Goal: Information Seeking & Learning: Learn about a topic

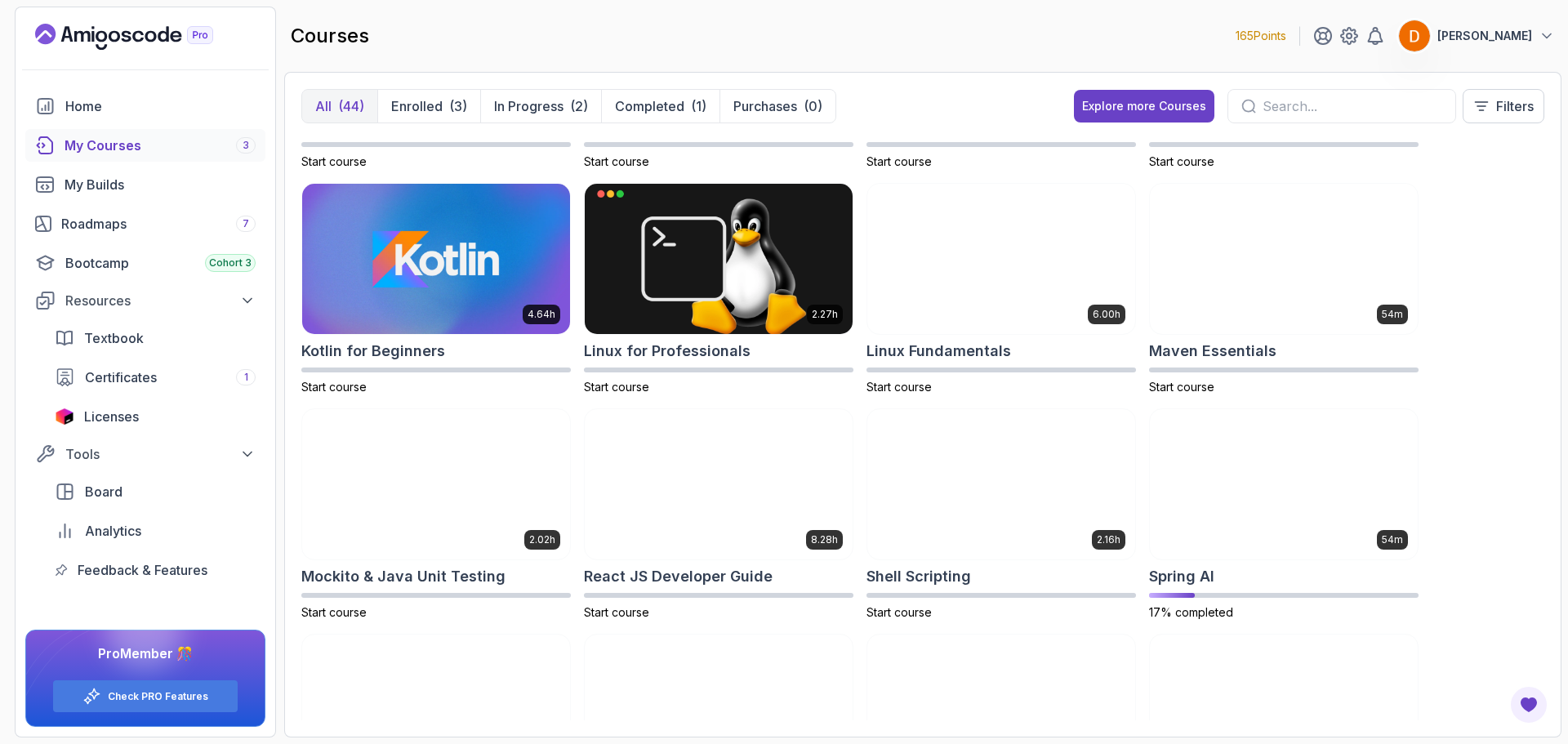
scroll to position [1552, 0]
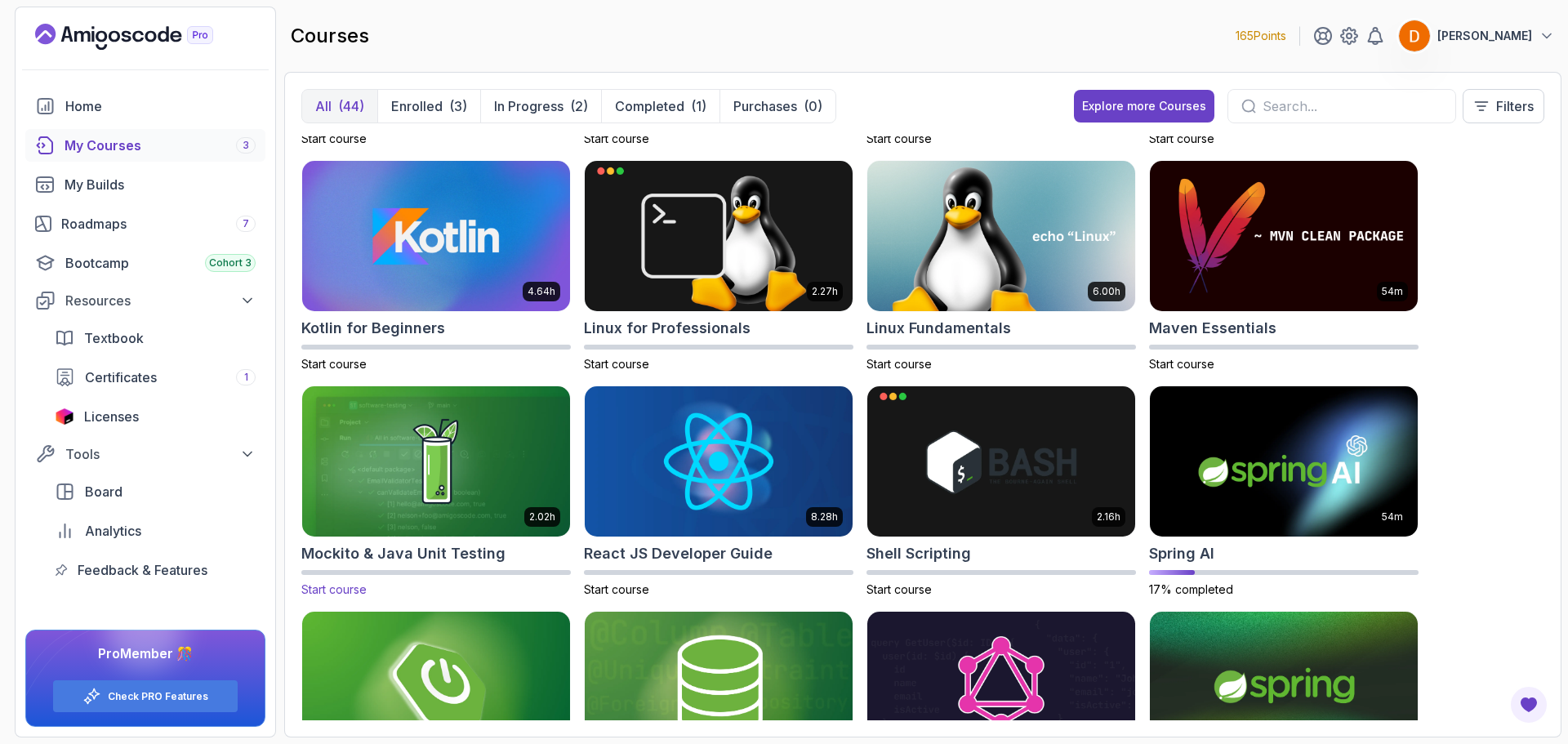
click at [470, 418] on img at bounding box center [436, 461] width 281 height 158
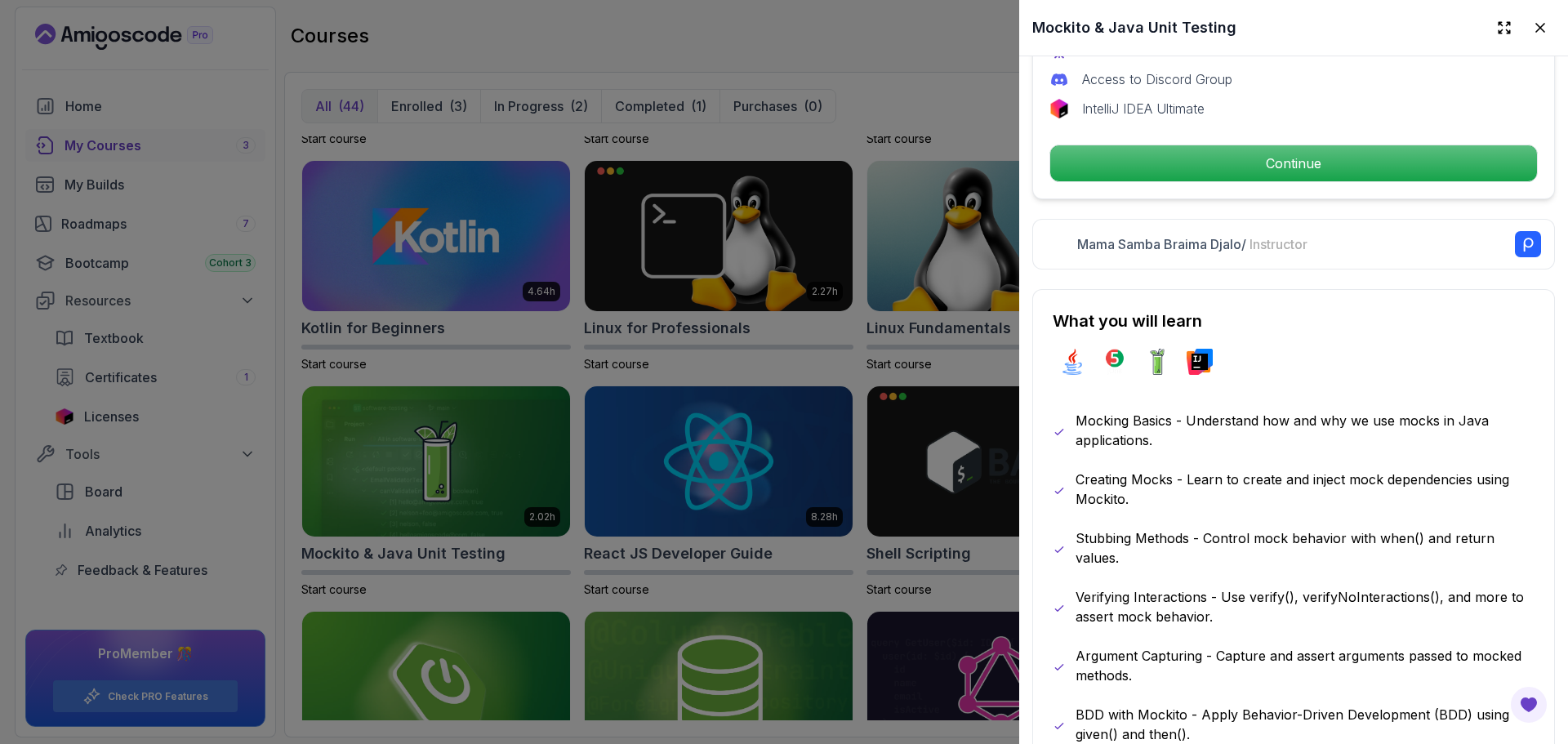
scroll to position [735, 0]
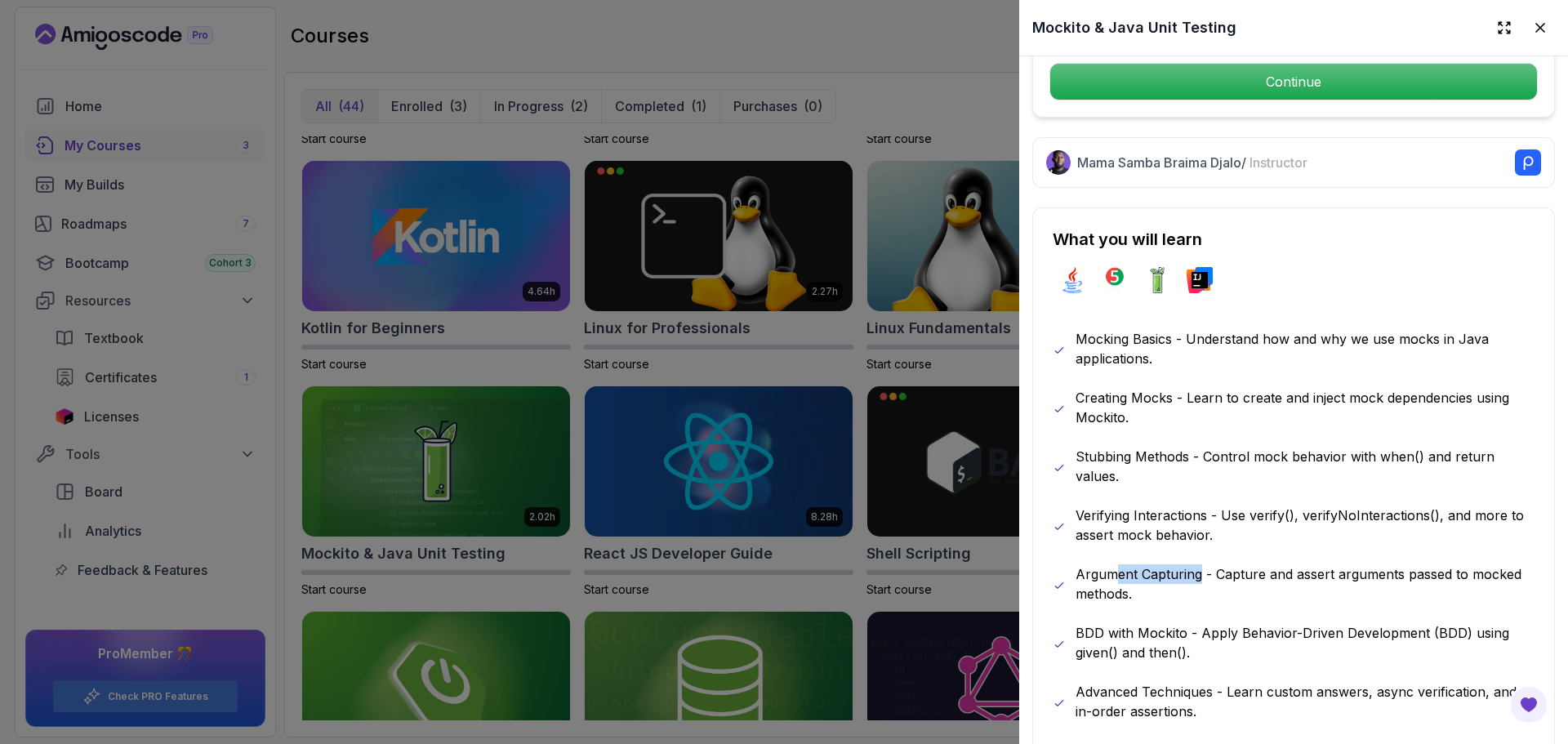
drag, startPoint x: 1114, startPoint y: 548, endPoint x: 1199, endPoint y: 542, distance: 85.2
click at [1199, 565] on p "Argument Capturing - Capture and assert arguments passed to mocked methods." at bounding box center [1305, 585] width 459 height 39
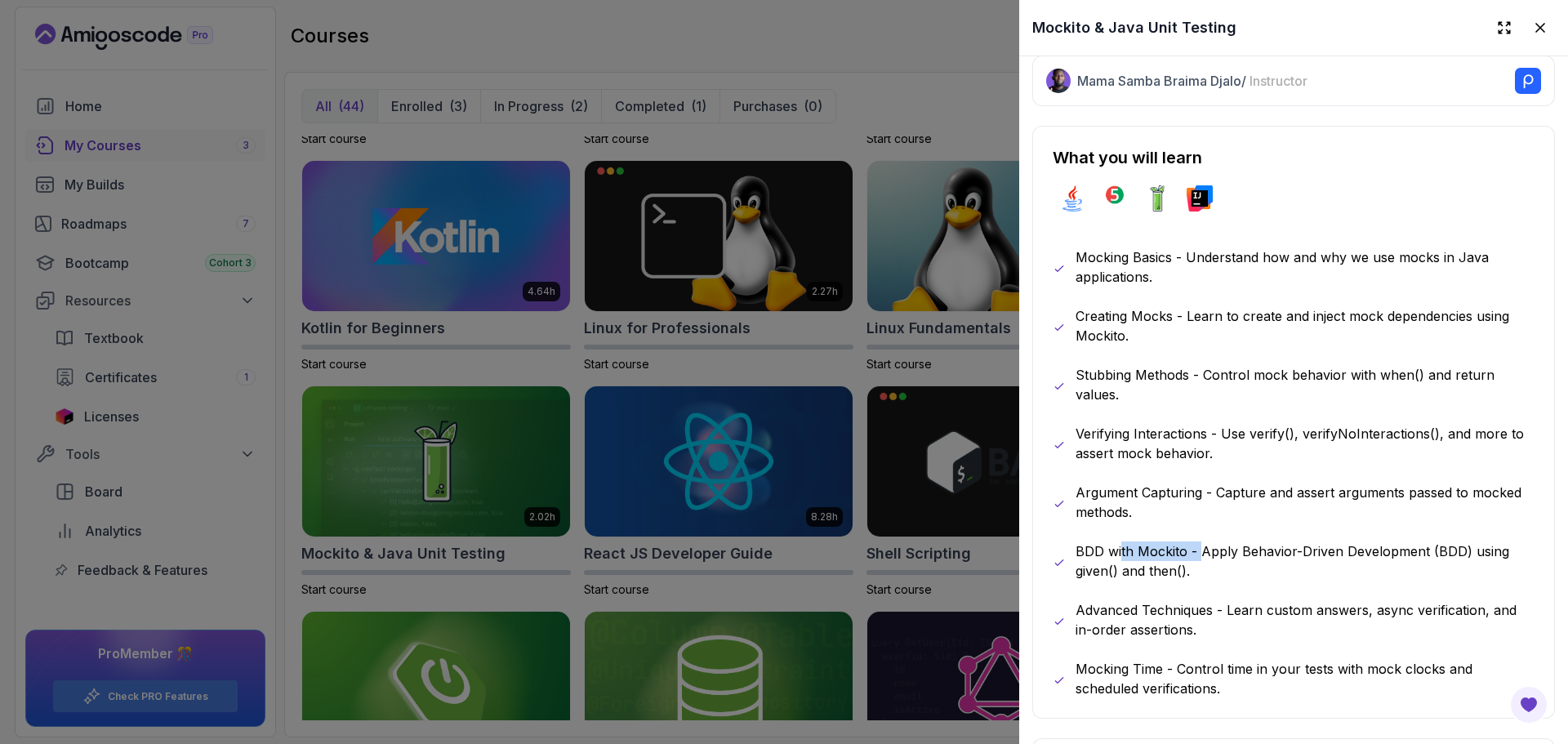
drag, startPoint x: 1122, startPoint y: 518, endPoint x: 1201, endPoint y: 529, distance: 79.8
click at [1201, 542] on p "BDD with Mockito - Apply Behavior-Driven Development (BDD) using given() and th…" at bounding box center [1305, 561] width 459 height 39
click at [1226, 546] on p "BDD with Mockito - Apply Behavior-Driven Development (BDD) using given() and th…" at bounding box center [1305, 561] width 459 height 39
drag, startPoint x: 1257, startPoint y: 525, endPoint x: 1305, endPoint y: 525, distance: 48.0
click at [1305, 542] on p "BDD with Mockito - Apply Behavior-Driven Development (BDD) using given() and th…" at bounding box center [1305, 561] width 459 height 39
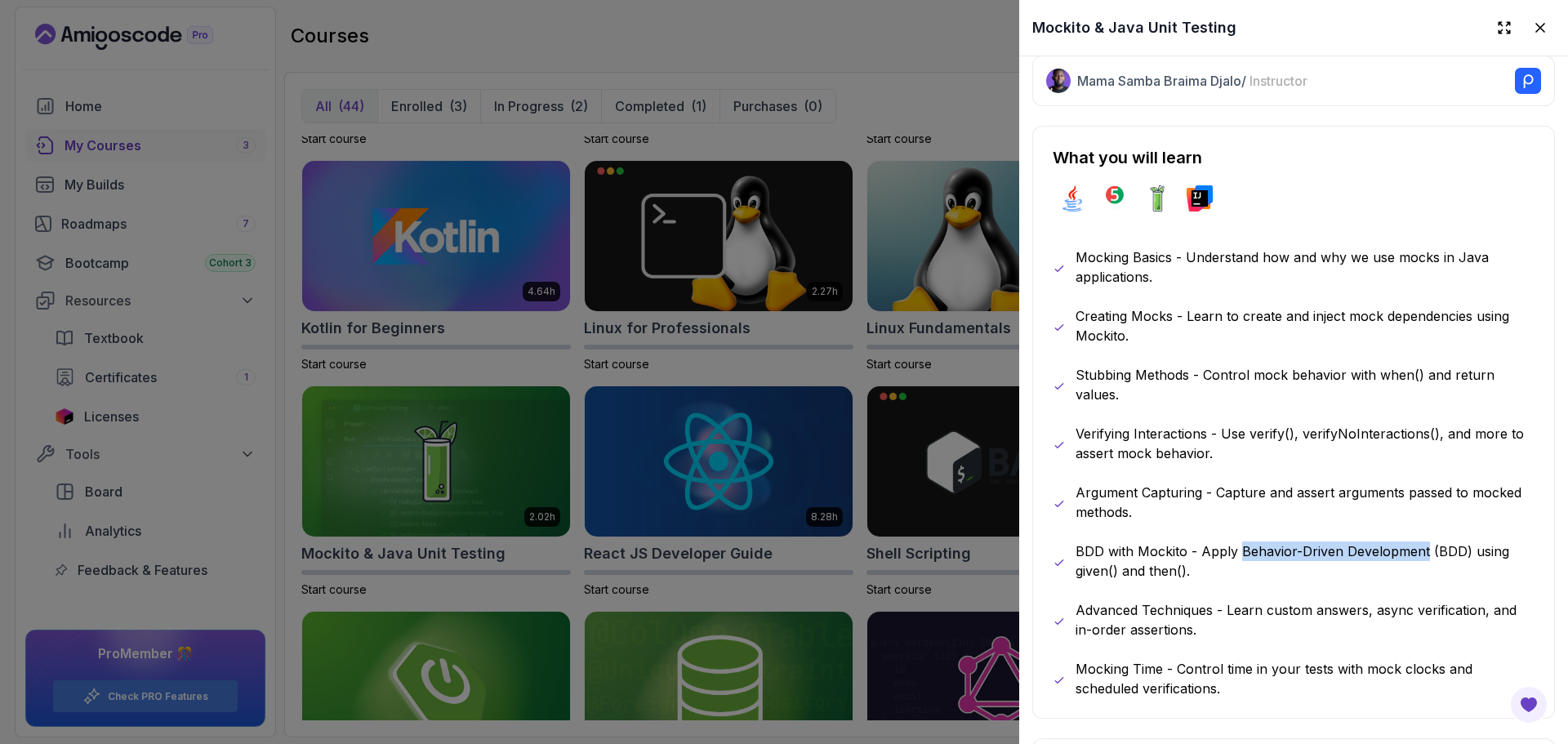
drag, startPoint x: 1241, startPoint y: 529, endPoint x: 1423, endPoint y: 525, distance: 182.0
click at [1423, 542] on p "BDD with Mockito - Apply Behavior-Driven Development (BDD) using given() and th…" at bounding box center [1305, 561] width 459 height 39
copy p "Behavior-Driven Development"
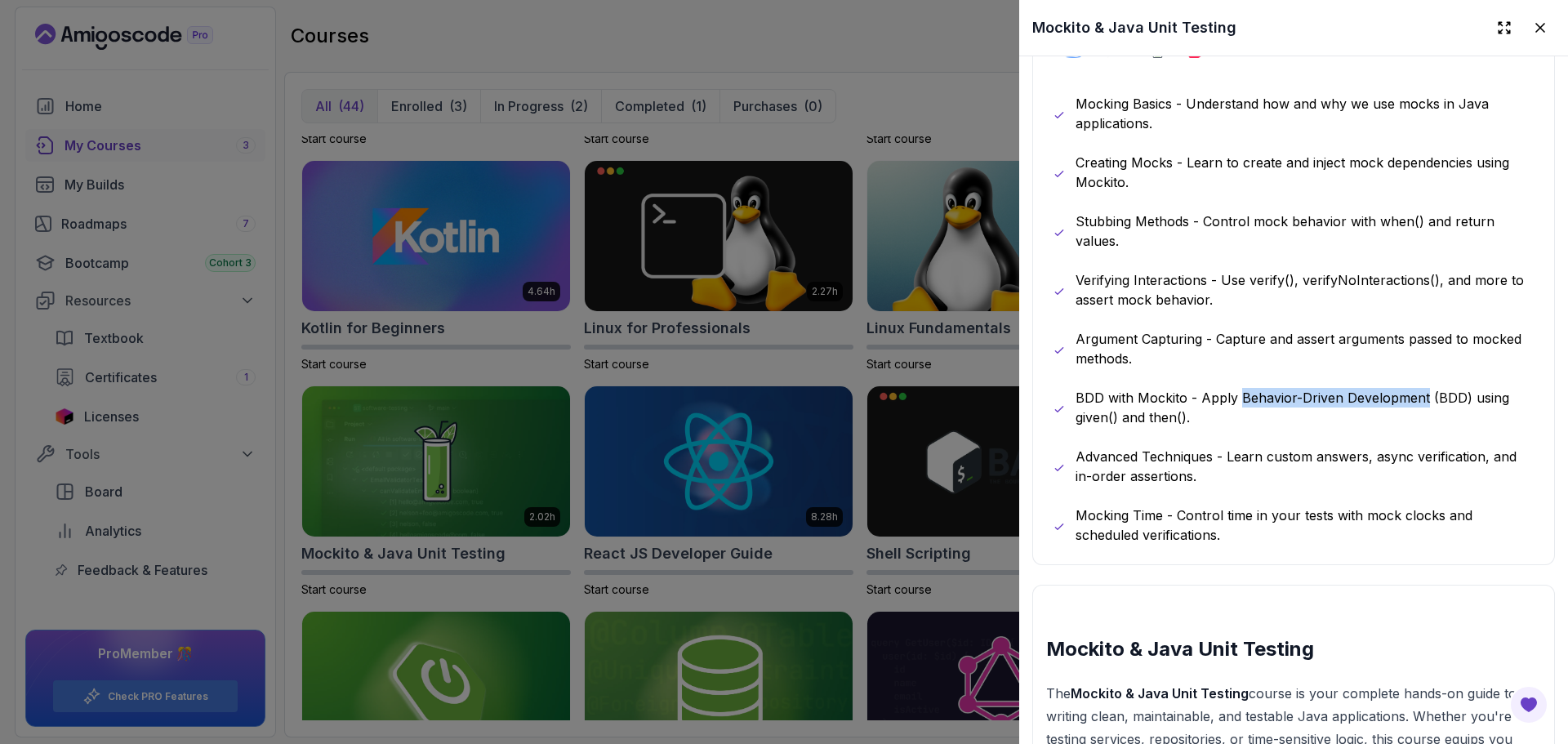
scroll to position [981, 0]
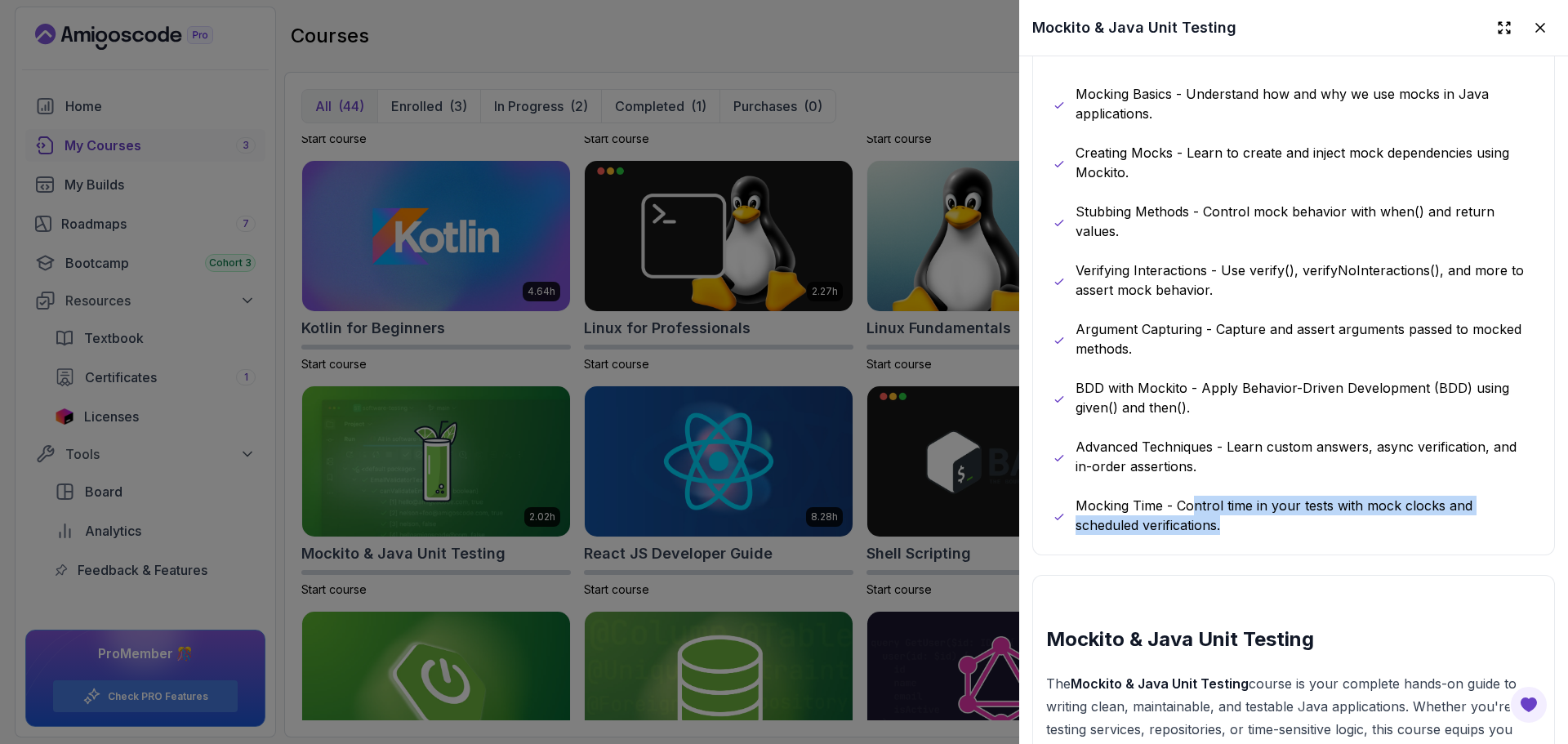
drag, startPoint x: 1197, startPoint y: 473, endPoint x: 1289, endPoint y: 509, distance: 98.8
click at [1312, 501] on p "Mocking Time - Control time in your tests with mock clocks and scheduled verifi…" at bounding box center [1305, 515] width 459 height 39
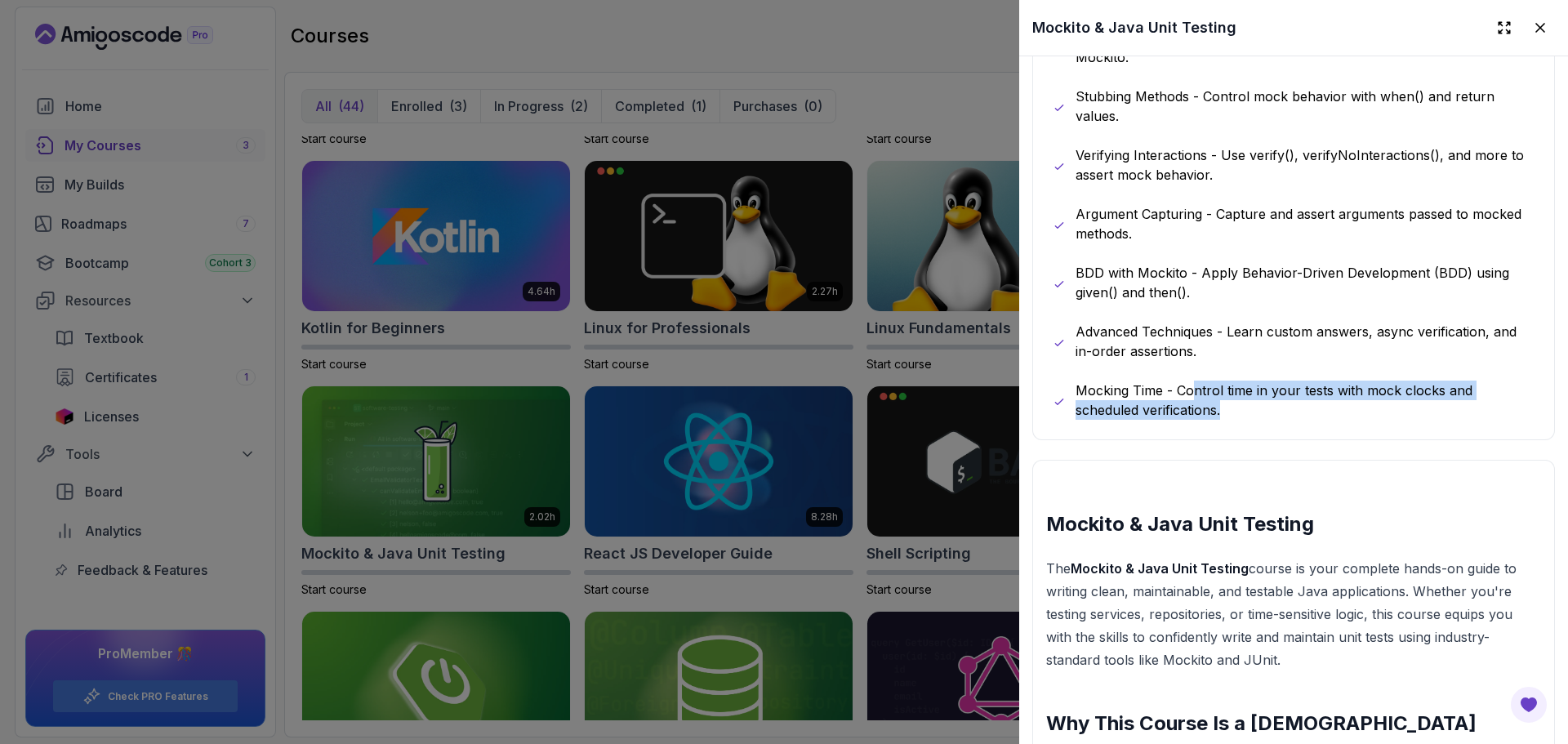
scroll to position [1144, 0]
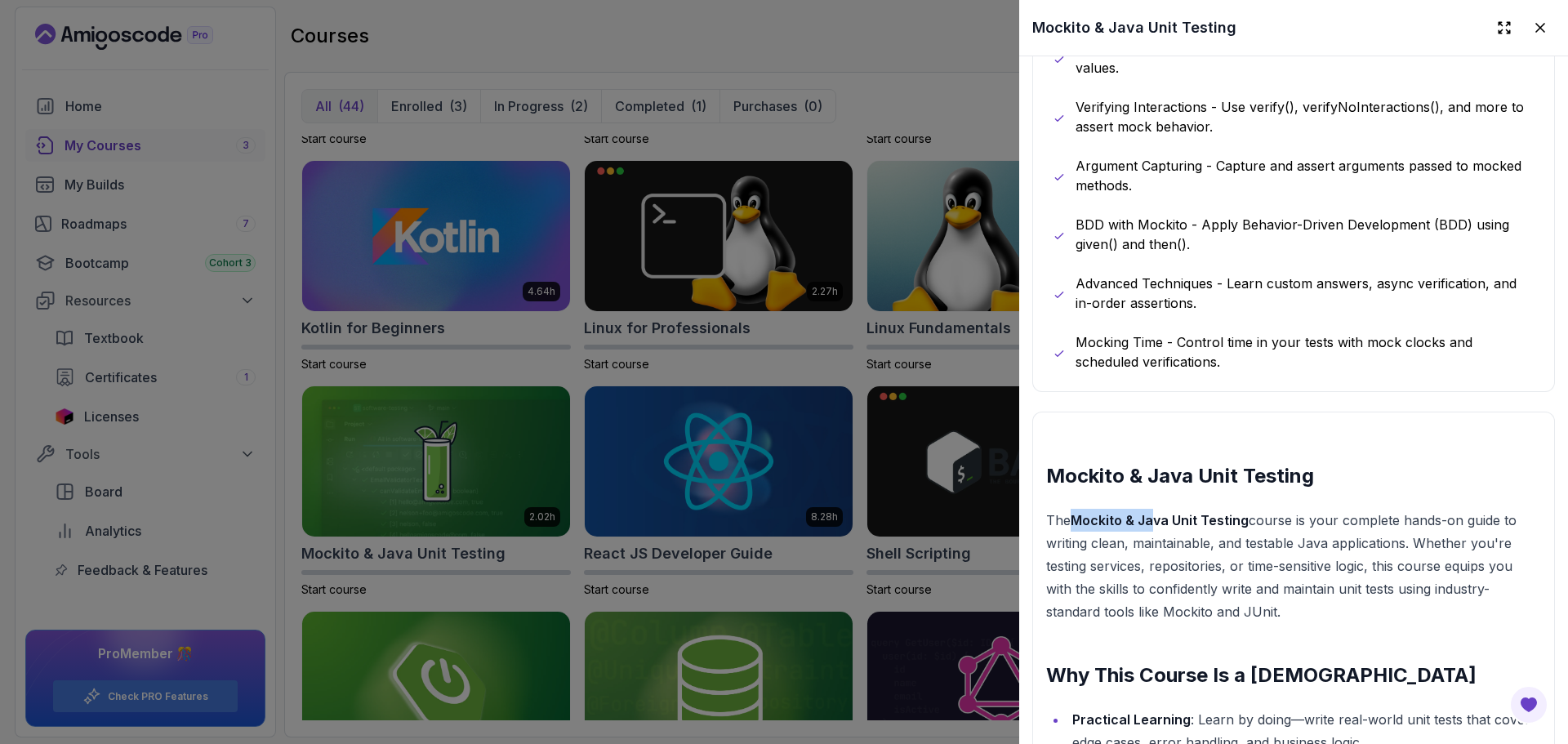
drag, startPoint x: 1075, startPoint y: 497, endPoint x: 1164, endPoint y: 536, distance: 97.2
click at [1155, 512] on strong "Mockito & Java Unit Testing" at bounding box center [1160, 520] width 178 height 16
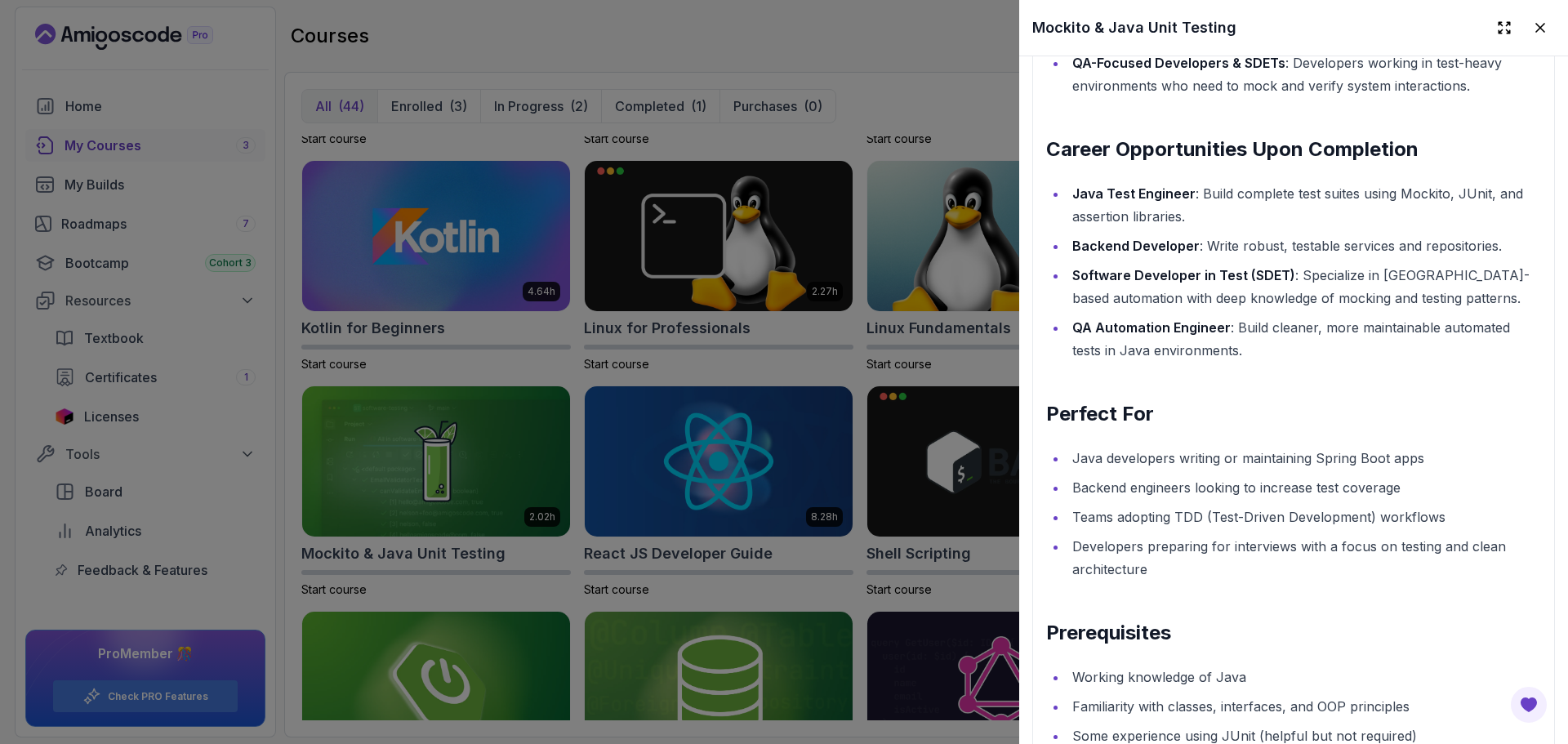
scroll to position [2206, 0]
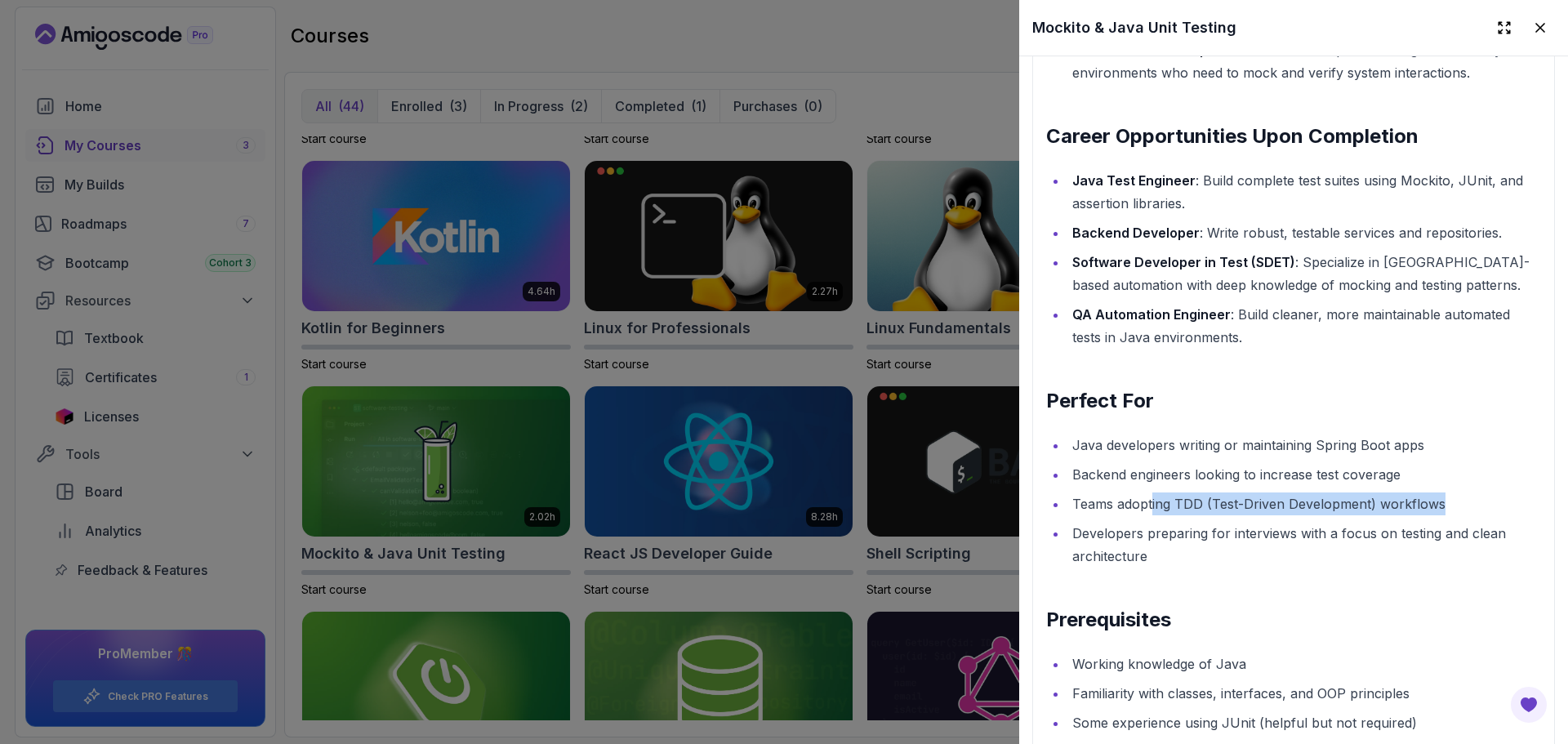
drag, startPoint x: 1151, startPoint y: 480, endPoint x: 1406, endPoint y: 478, distance: 255.0
click at [1443, 492] on li "Teams adopting TDD (Test-Driven Development) workflows" at bounding box center [1304, 504] width 473 height 23
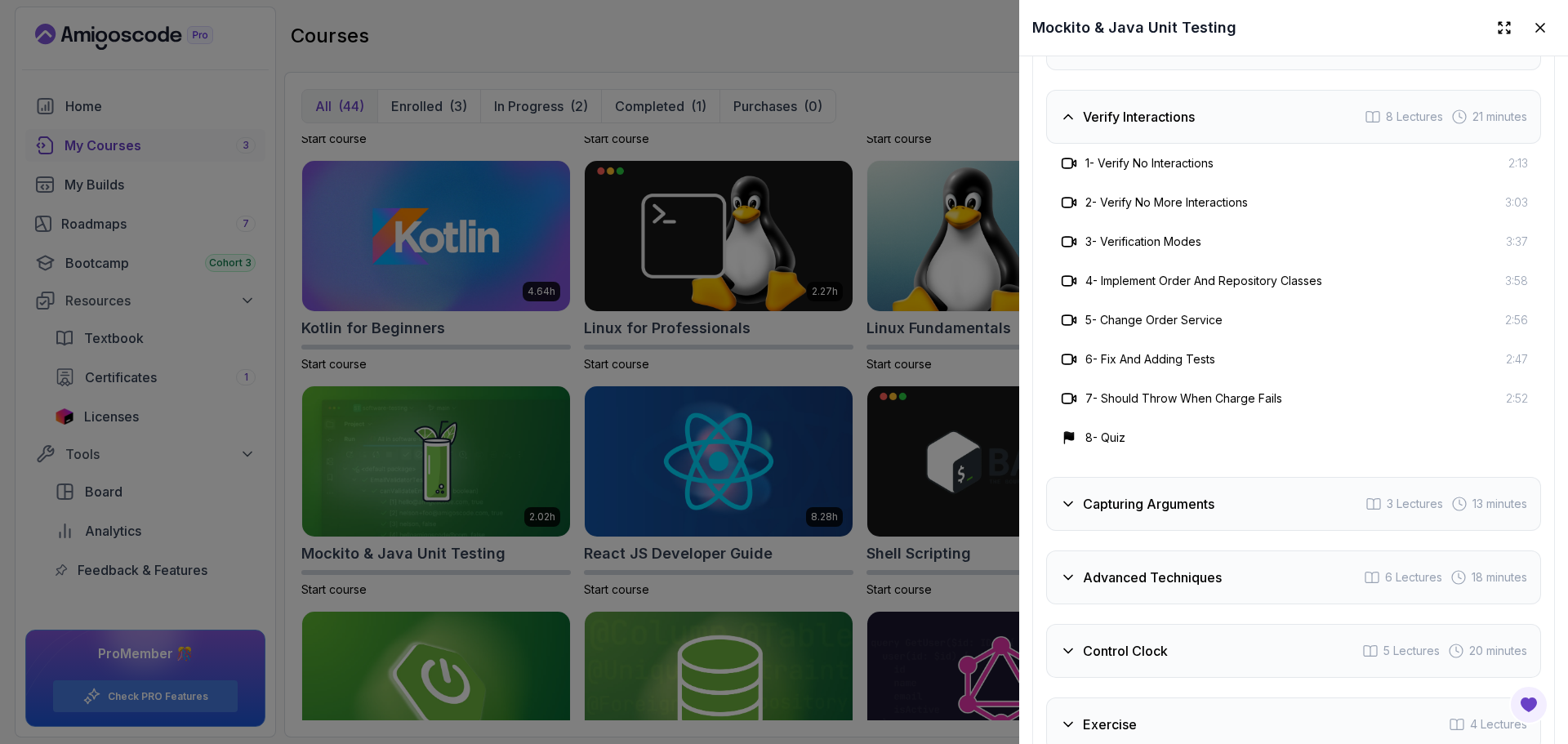
scroll to position [3514, 0]
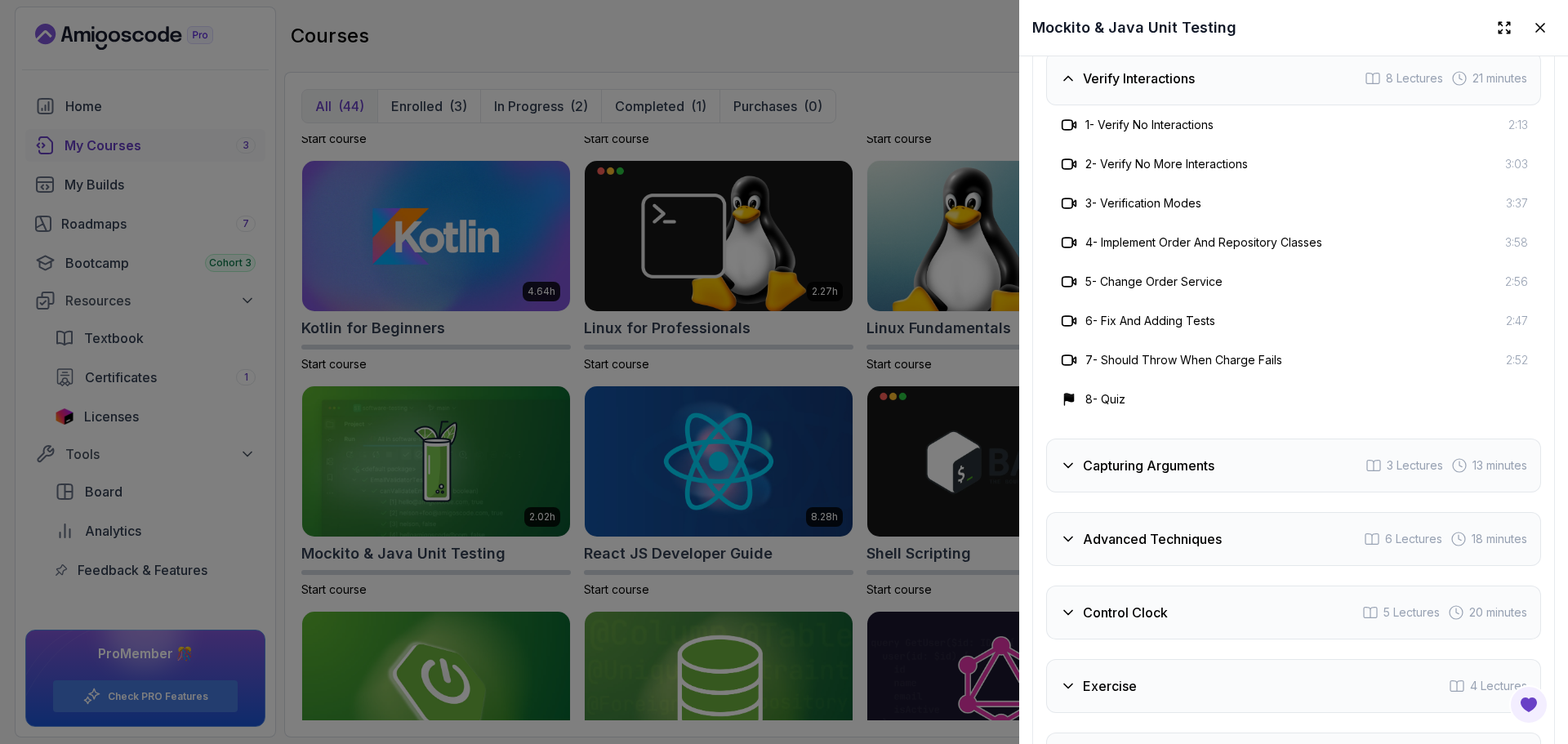
click at [1215, 524] on div "Advanced Techniques 6 Lectures 18 minutes" at bounding box center [1294, 539] width 495 height 54
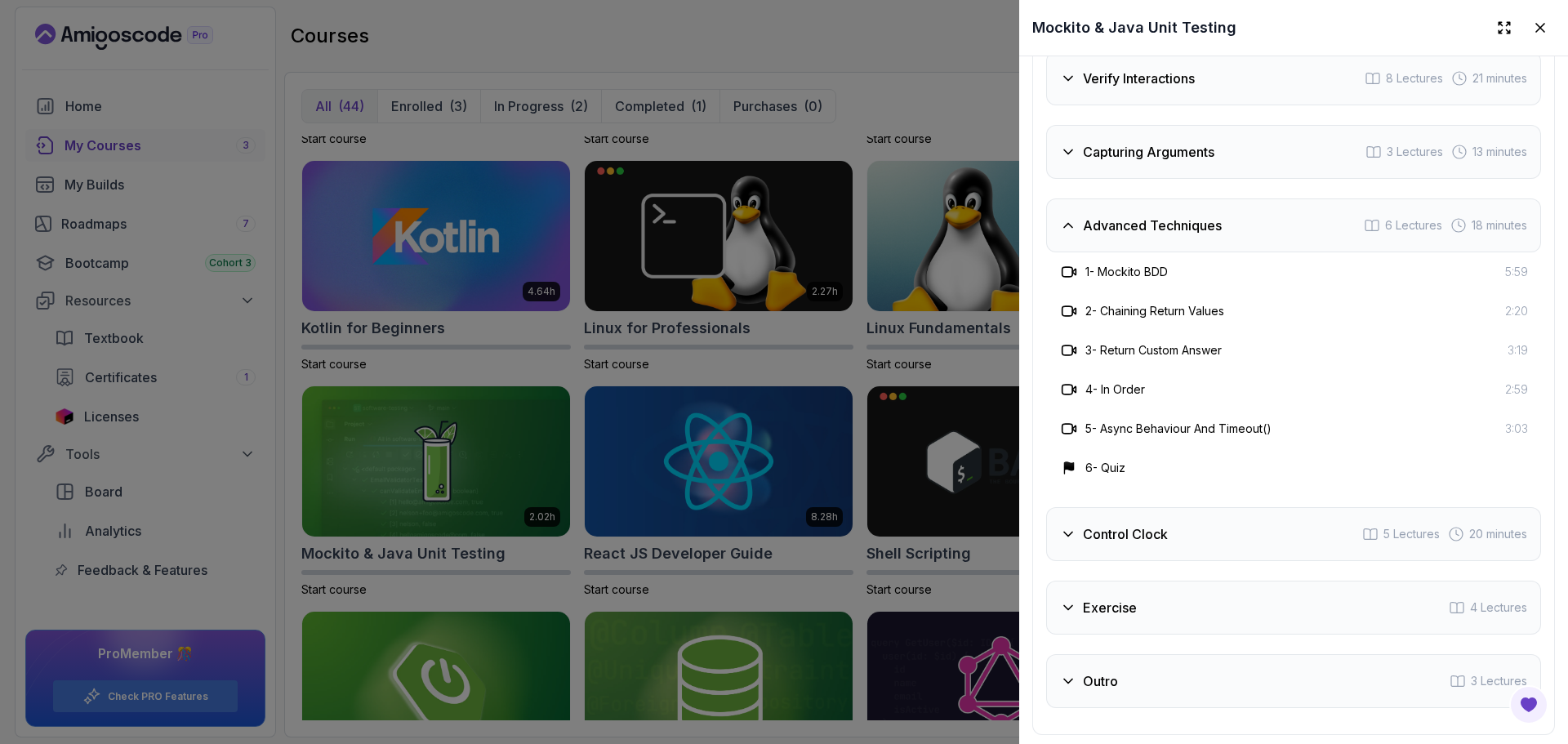
click at [636, 37] on div at bounding box center [784, 372] width 1568 height 744
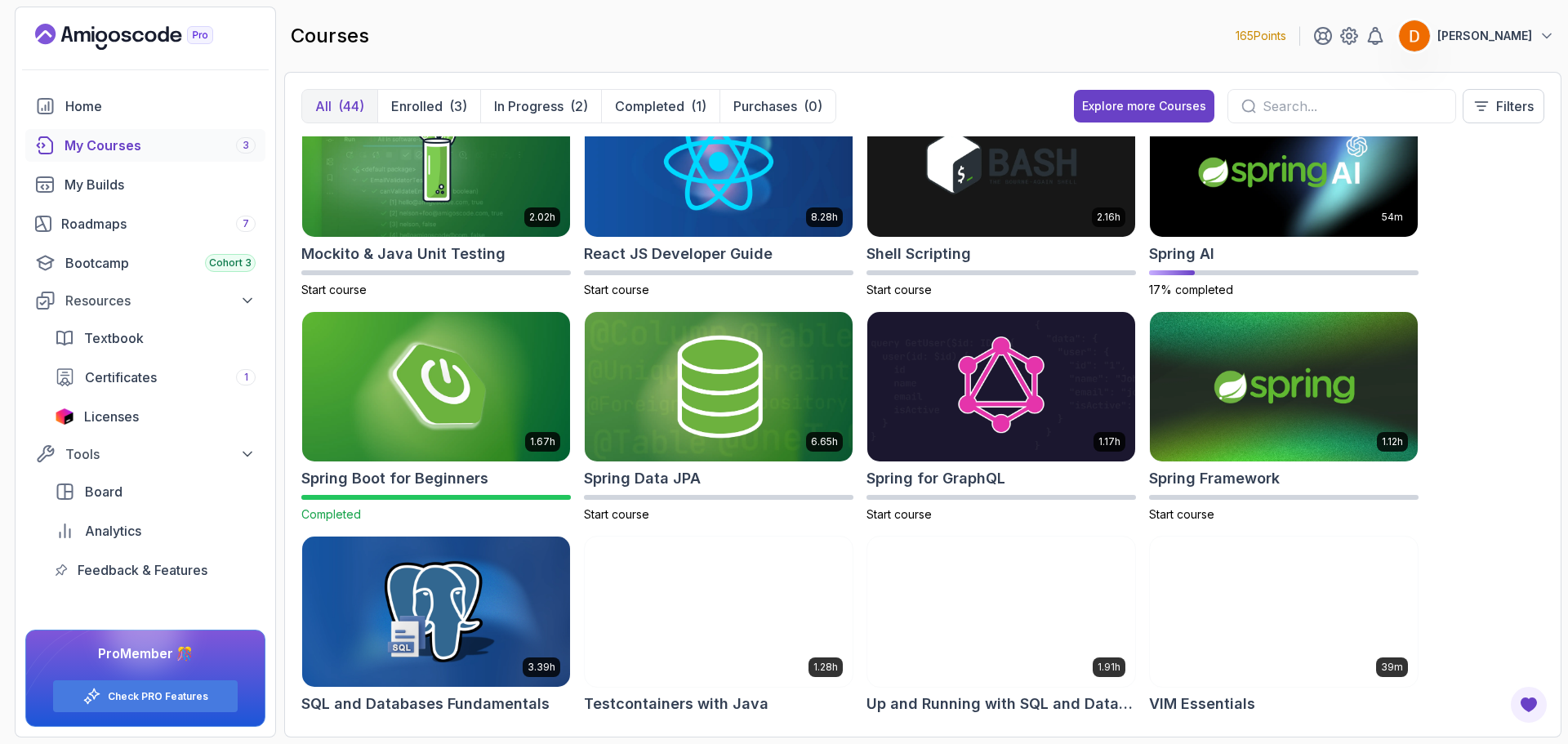
scroll to position [1900, 0]
